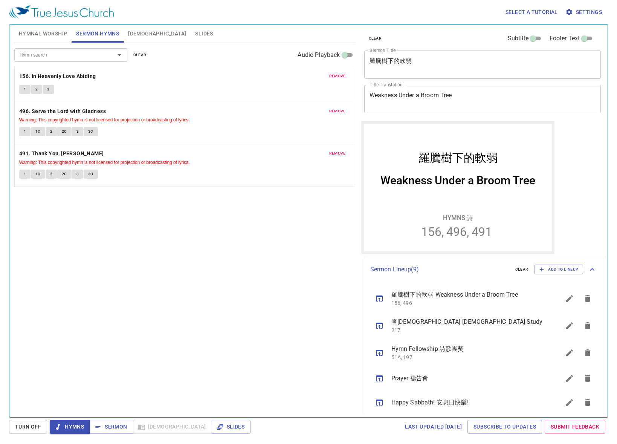
click at [153, 386] on div "Hymn search Hymn search clear Audio Playback remove 156. In Heavenly Love Abidi…" at bounding box center [184, 227] width 341 height 368
click at [191, 38] on button "Slides" at bounding box center [204, 34] width 27 height 18
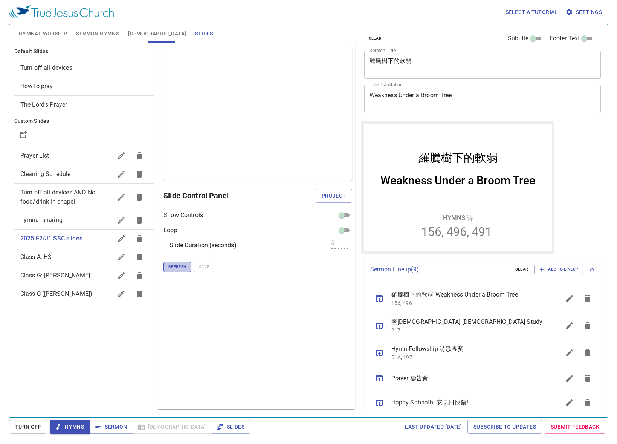
click at [177, 267] on span "Refresh" at bounding box center [178, 267] width 18 height 7
click at [327, 196] on span "Project" at bounding box center [334, 195] width 25 height 9
click at [345, 194] on div at bounding box center [347, 196] width 6 height 6
click at [346, 194] on div at bounding box center [347, 196] width 6 height 6
click at [182, 267] on span "Refresh" at bounding box center [178, 267] width 18 height 7
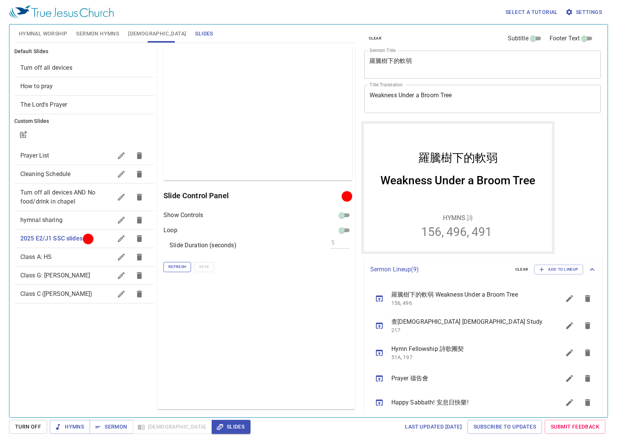
click at [182, 268] on span "Refresh" at bounding box center [178, 267] width 18 height 7
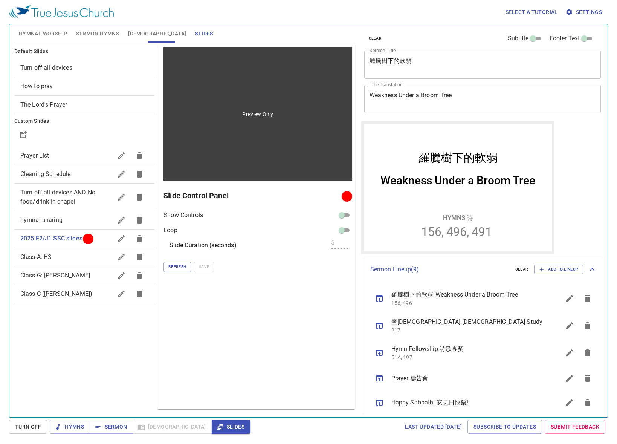
click at [254, 131] on div "Preview Only" at bounding box center [258, 113] width 188 height 133
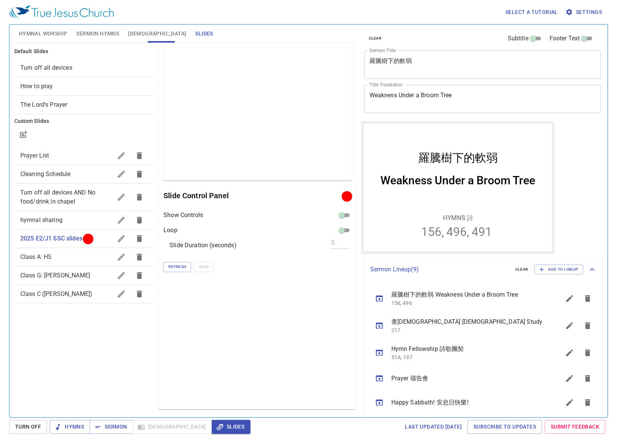
click at [346, 193] on div at bounding box center [347, 196] width 6 height 6
click at [348, 196] on div at bounding box center [347, 196] width 6 height 6
click at [348, 196] on div at bounding box center [346, 196] width 5 height 5
